Goal: Task Accomplishment & Management: Manage account settings

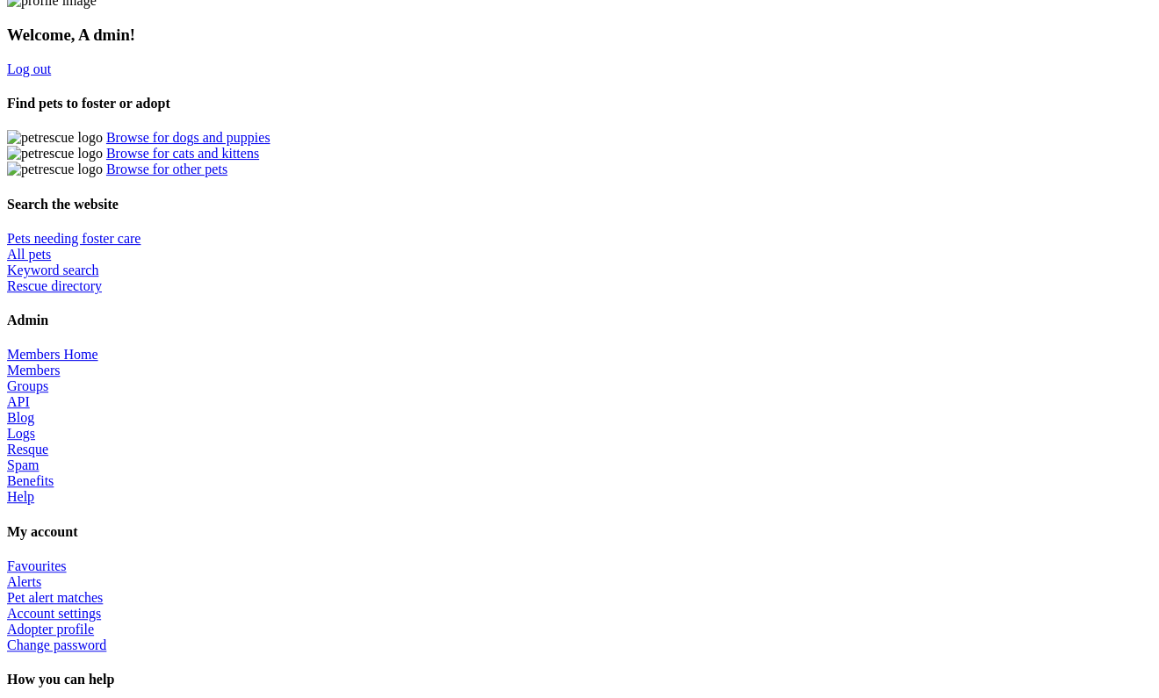
scroll to position [646, 0]
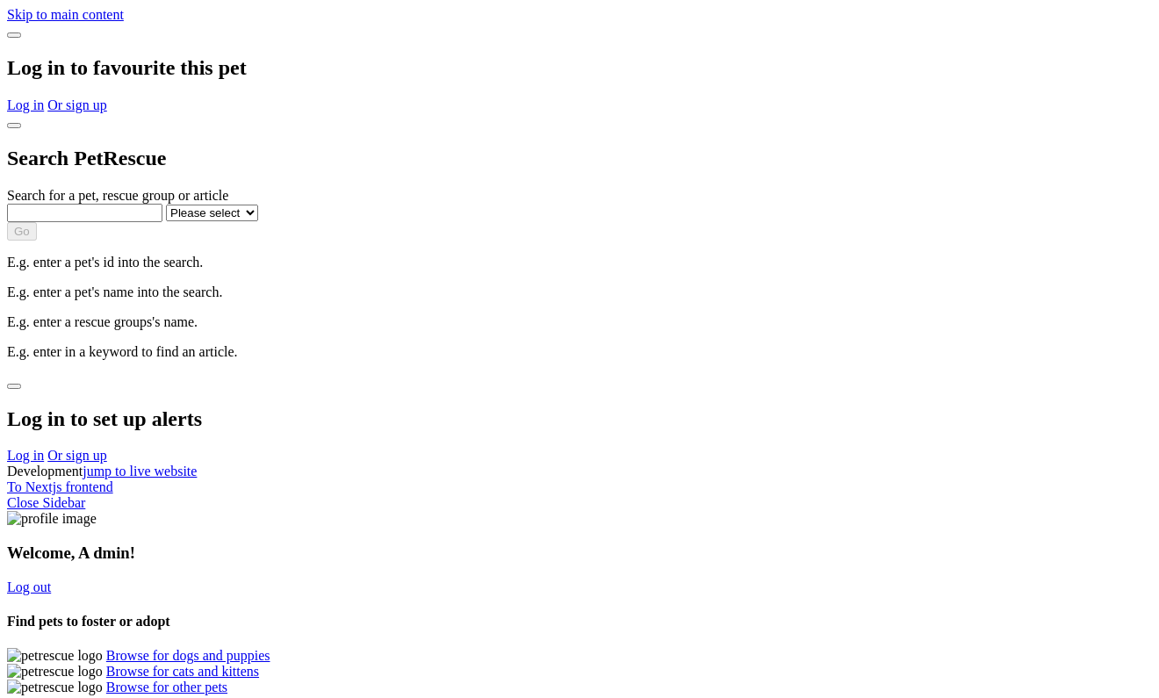
scroll to position [1027, 0]
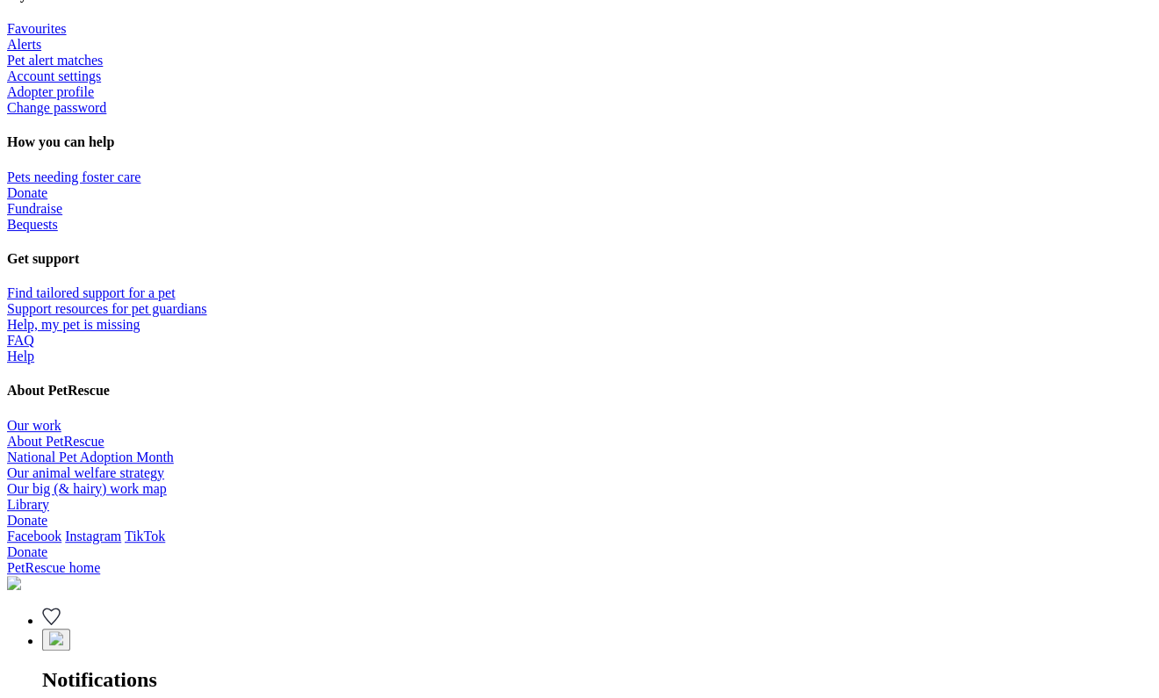
scroll to position [1050, 0]
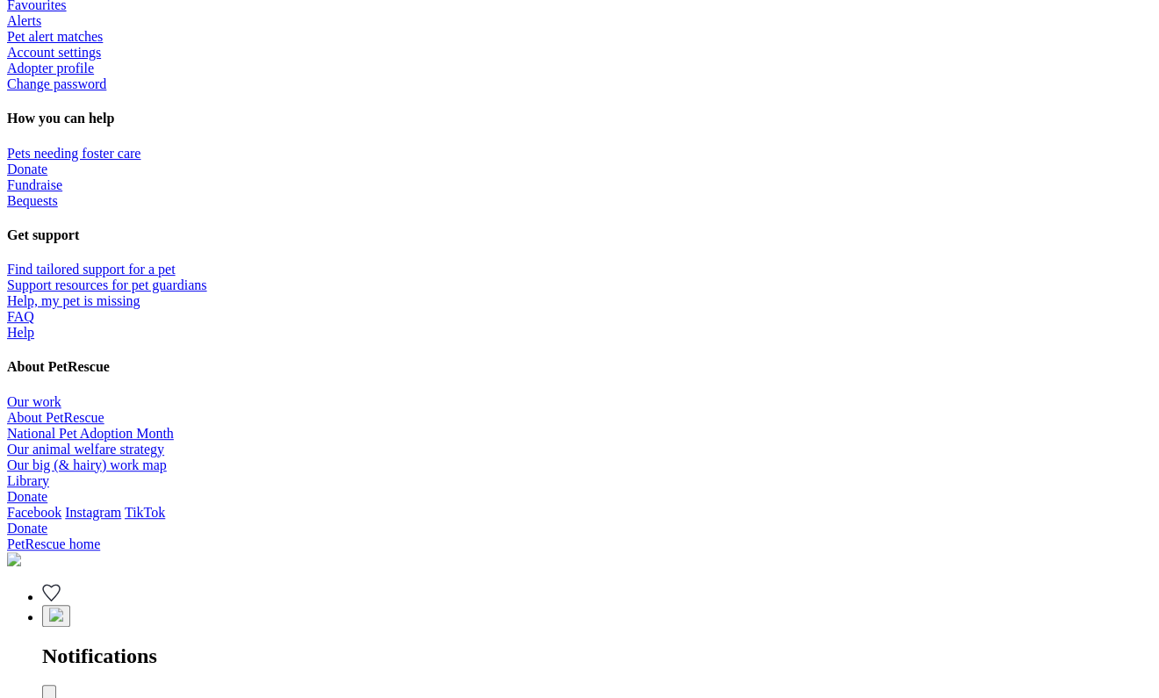
scroll to position [1080, 0]
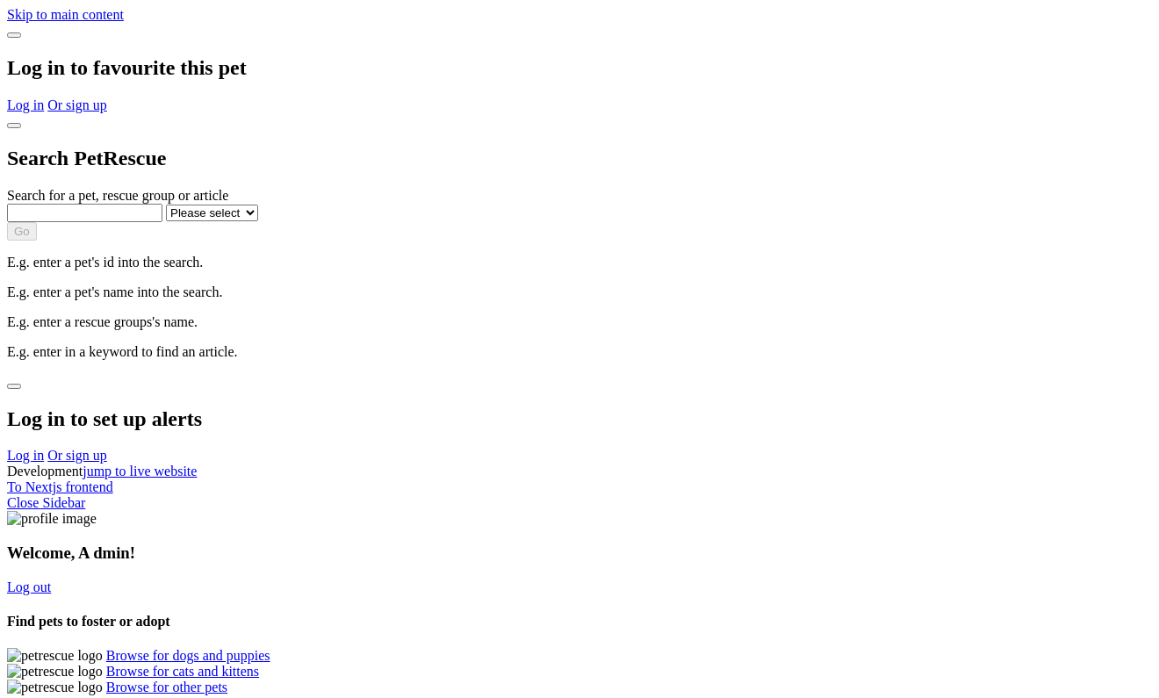
scroll to position [1080, 0]
